Goal: Information Seeking & Learning: Learn about a topic

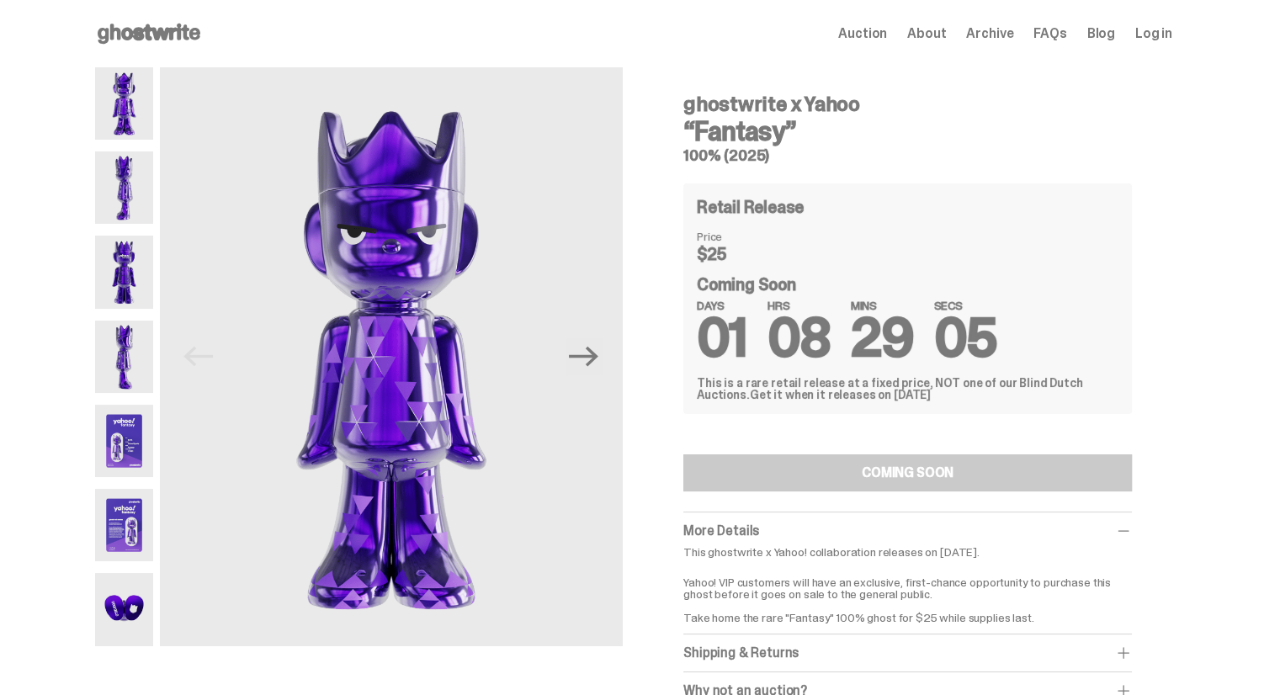
click at [146, 193] on img at bounding box center [124, 188] width 58 height 72
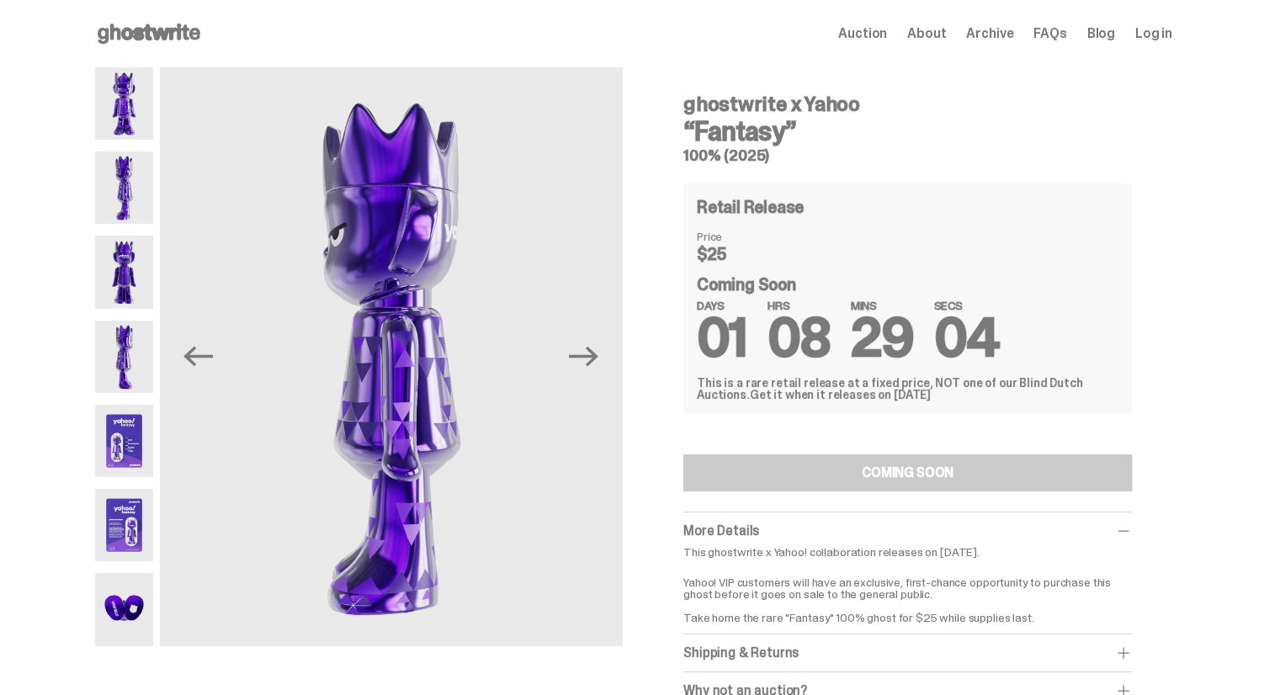
click at [134, 270] on img at bounding box center [124, 272] width 58 height 72
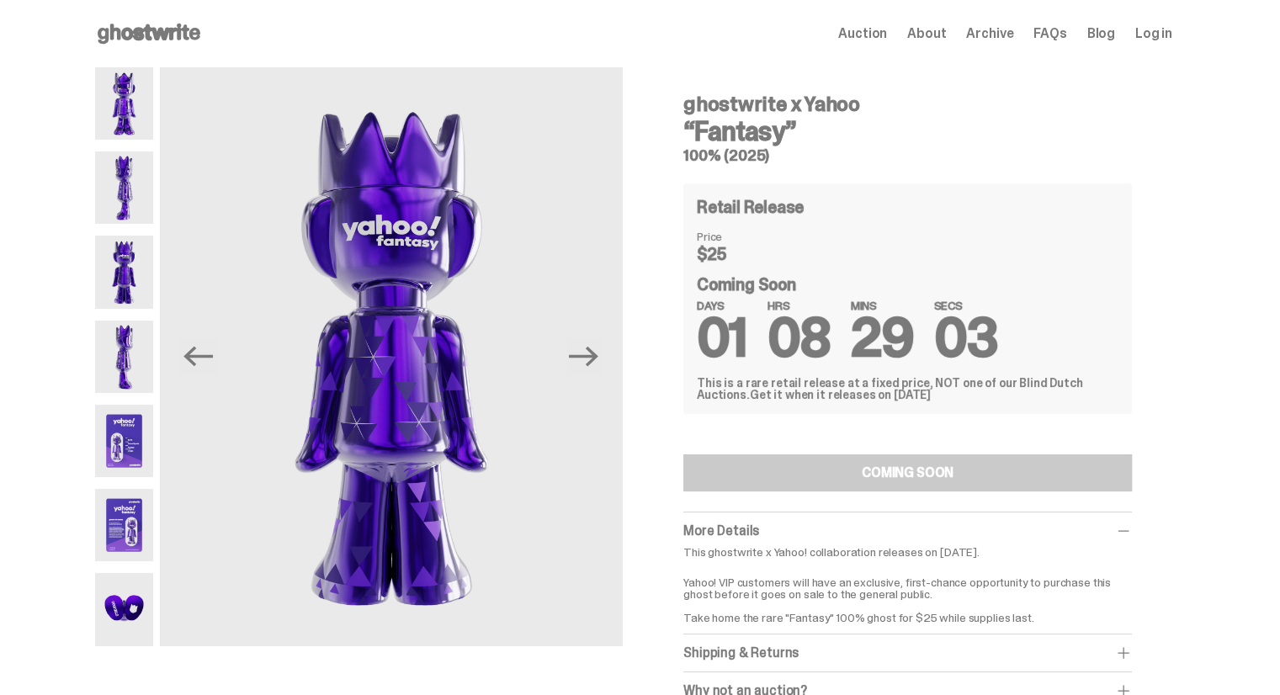
click at [131, 356] on img at bounding box center [124, 357] width 58 height 72
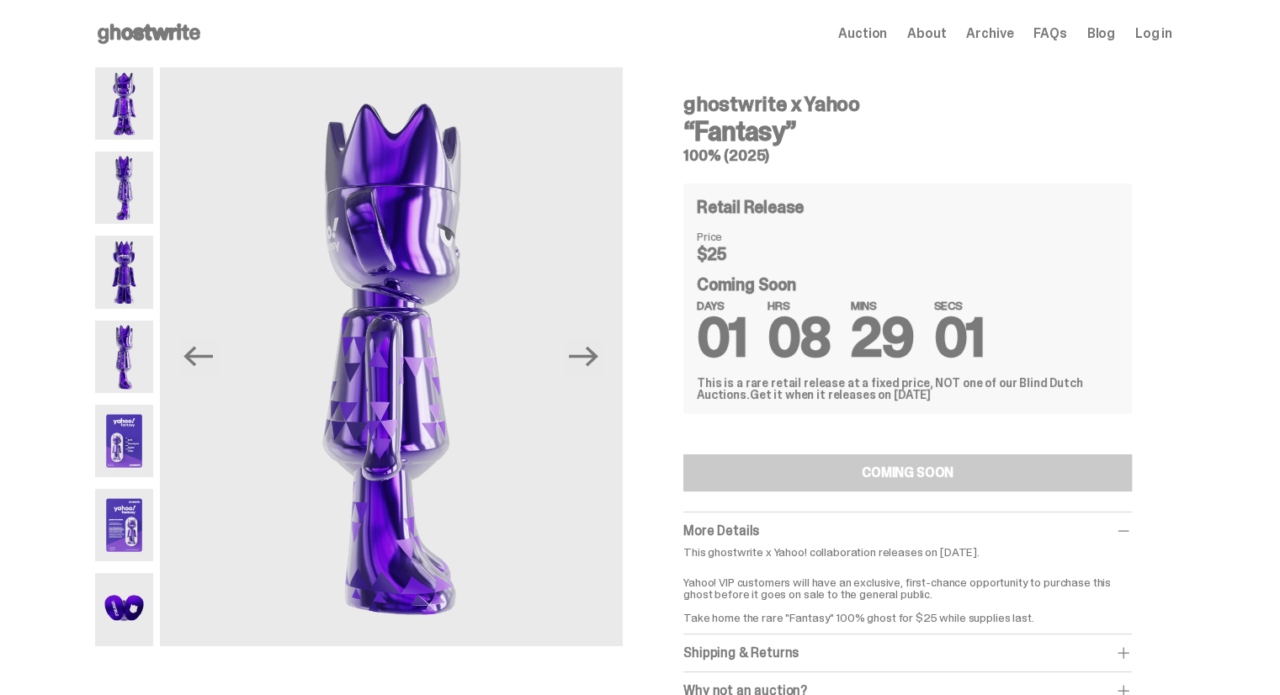
click at [127, 455] on img at bounding box center [124, 441] width 58 height 72
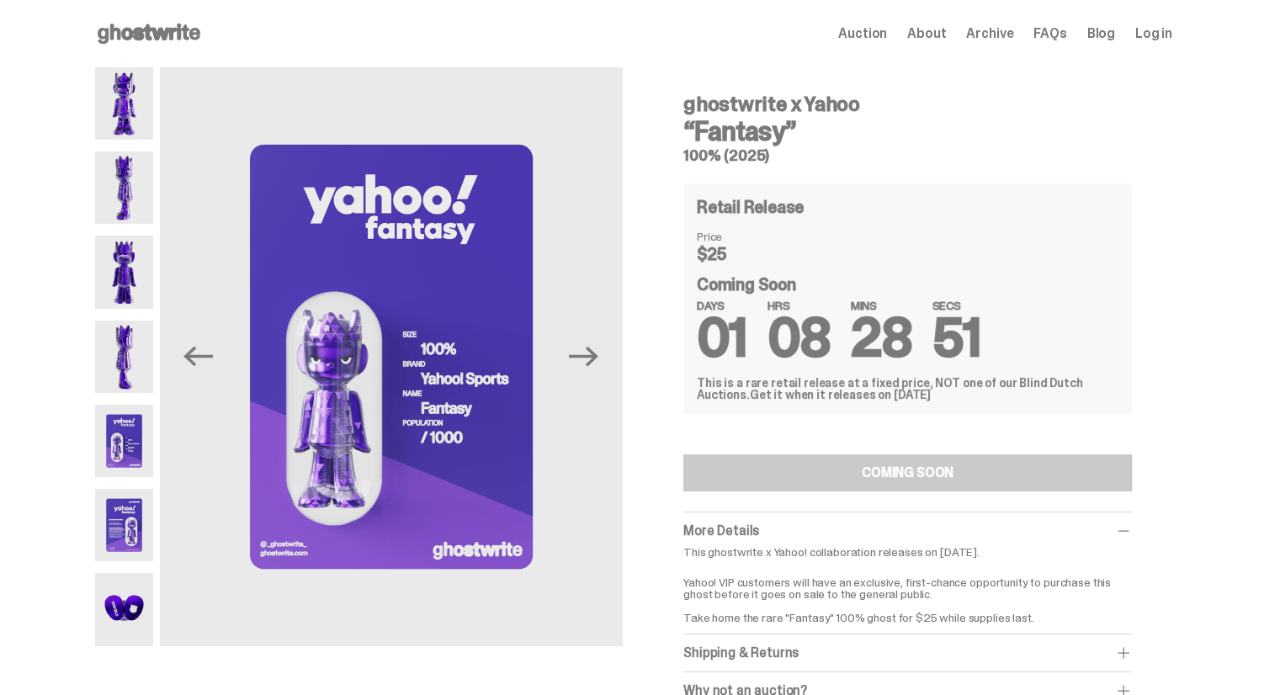
click at [126, 521] on img at bounding box center [124, 525] width 58 height 72
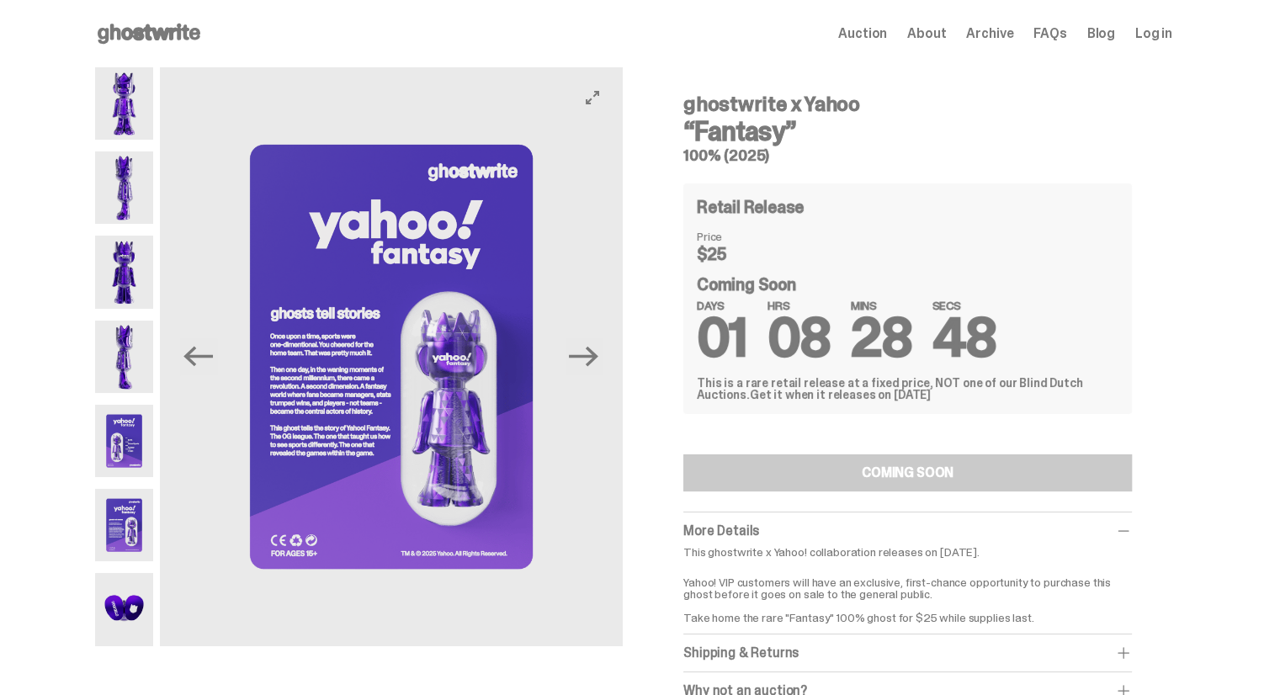
click at [349, 371] on img at bounding box center [391, 356] width 463 height 579
click at [141, 616] on img at bounding box center [124, 609] width 58 height 72
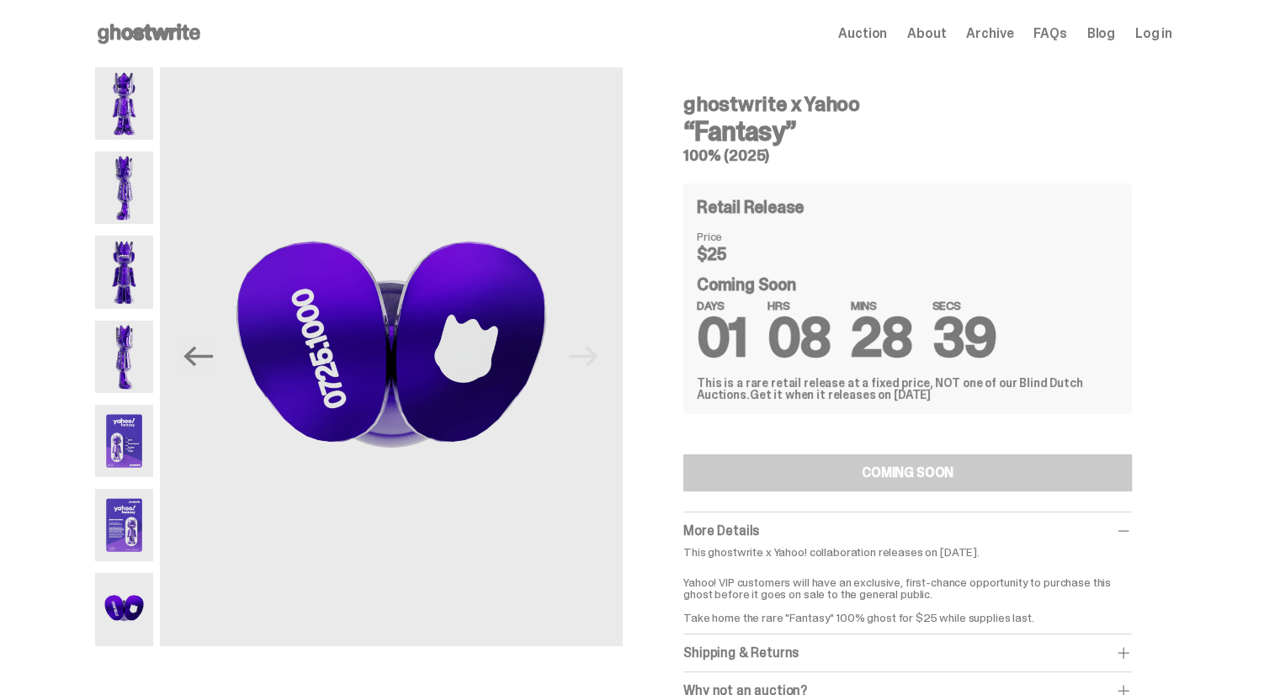
click at [138, 524] on img at bounding box center [124, 525] width 58 height 72
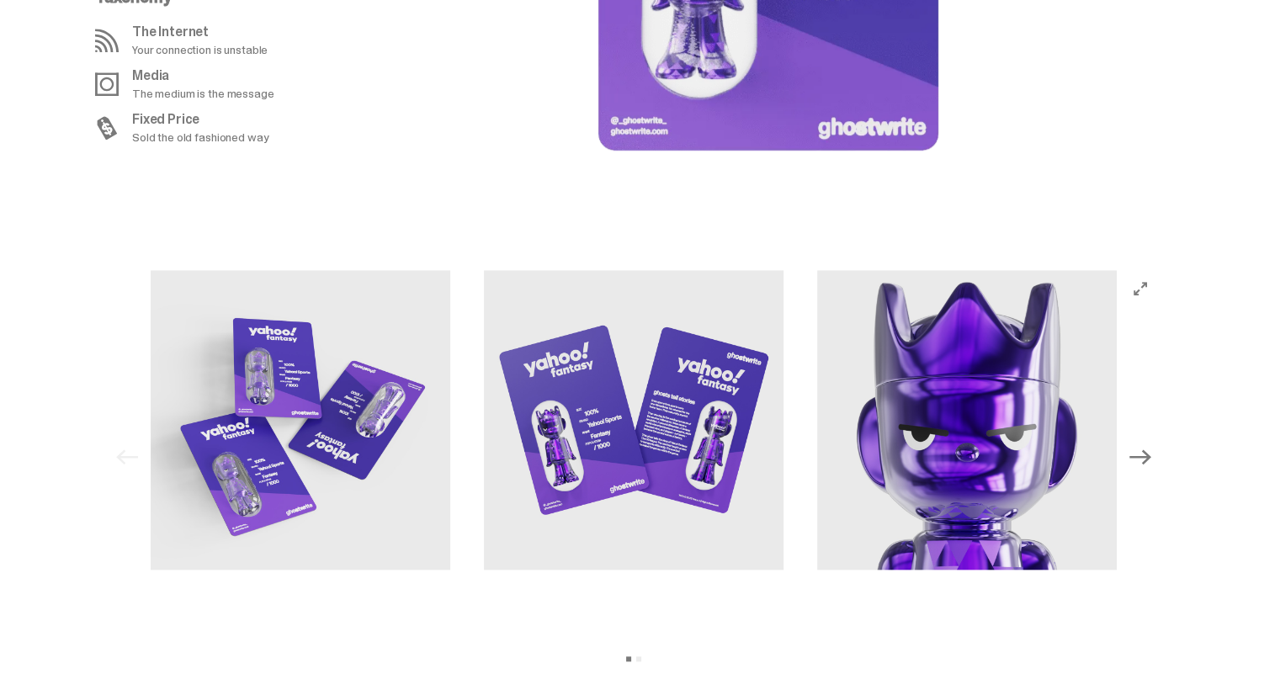
scroll to position [1599, 0]
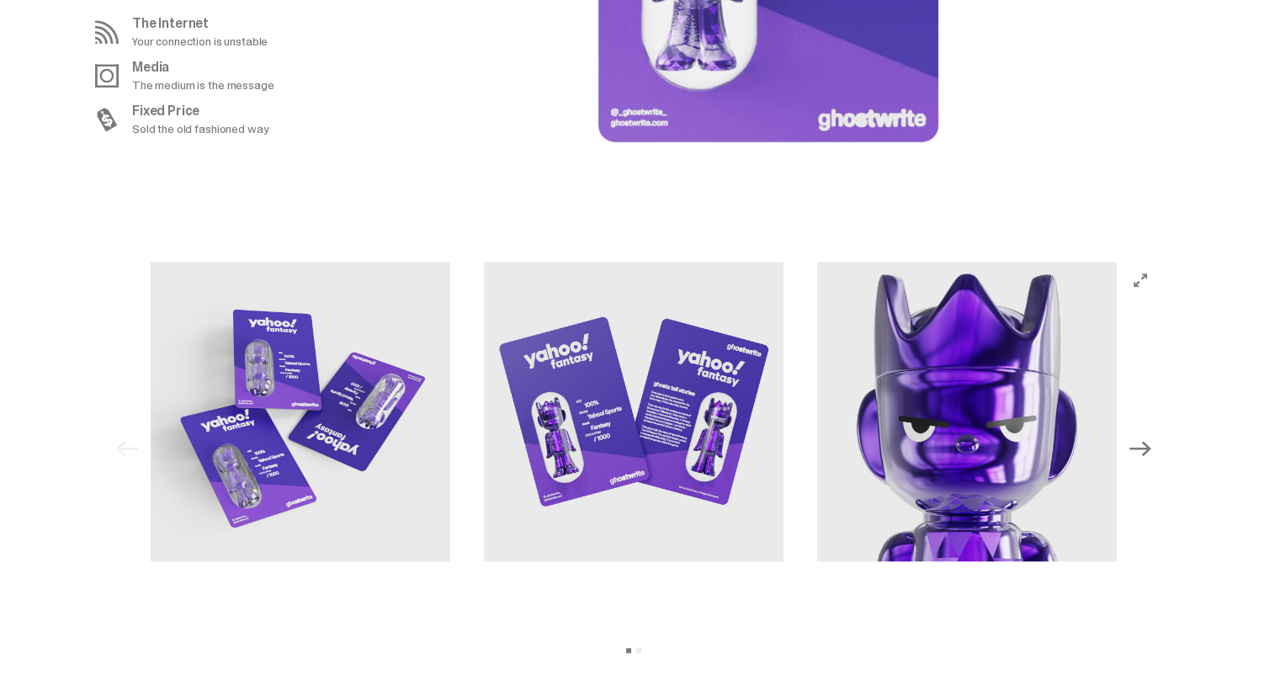
click at [1151, 446] on icon "Next" at bounding box center [1141, 449] width 22 height 15
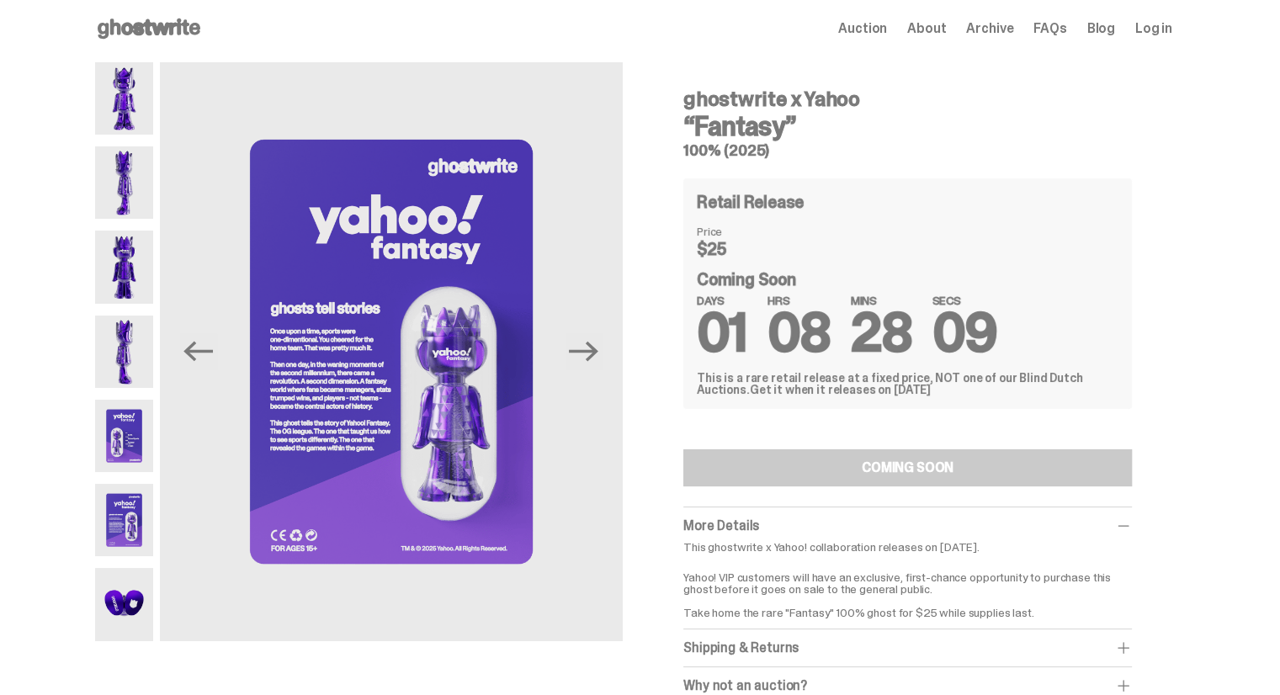
scroll to position [0, 0]
